Goal: Information Seeking & Learning: Learn about a topic

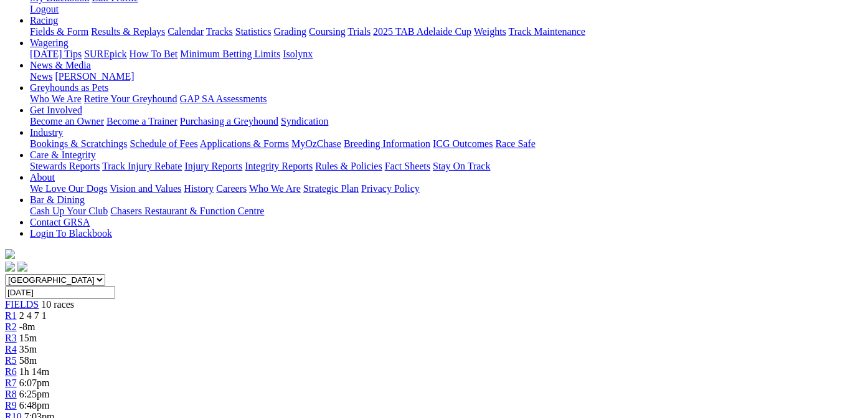
scroll to position [250, 0]
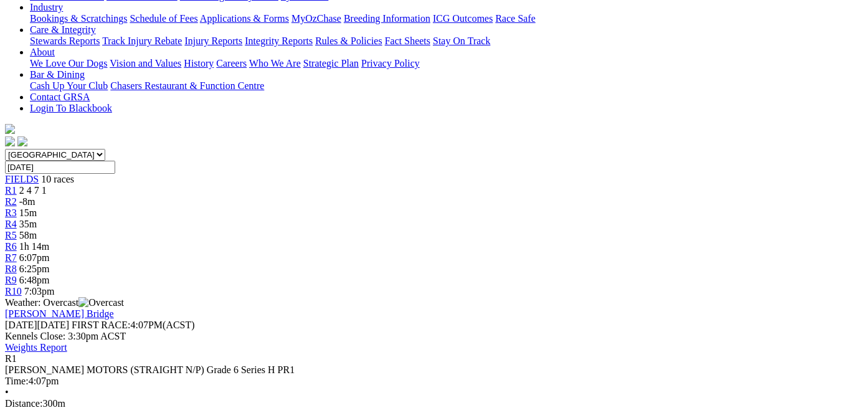
scroll to position [250, 0]
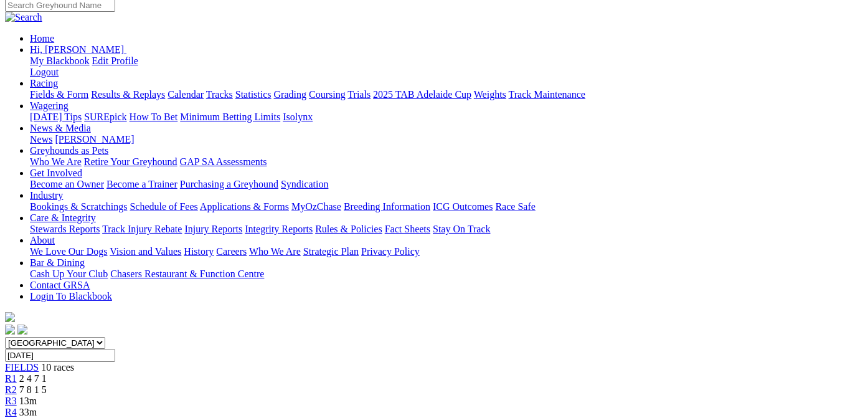
scroll to position [250, 0]
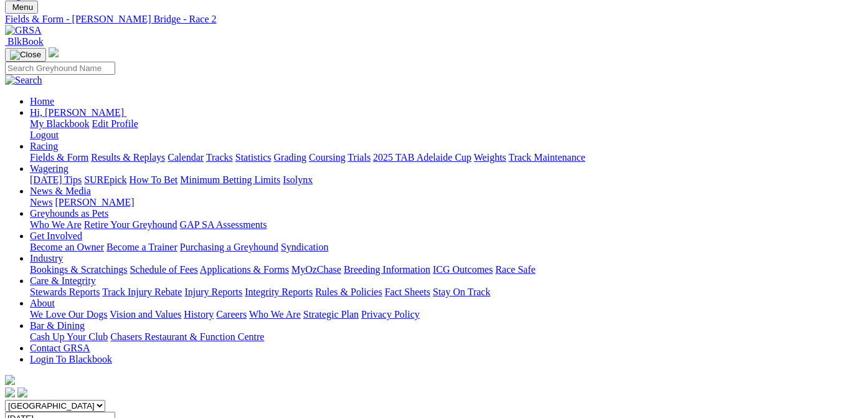
scroll to position [188, 0]
